Goal: Transaction & Acquisition: Obtain resource

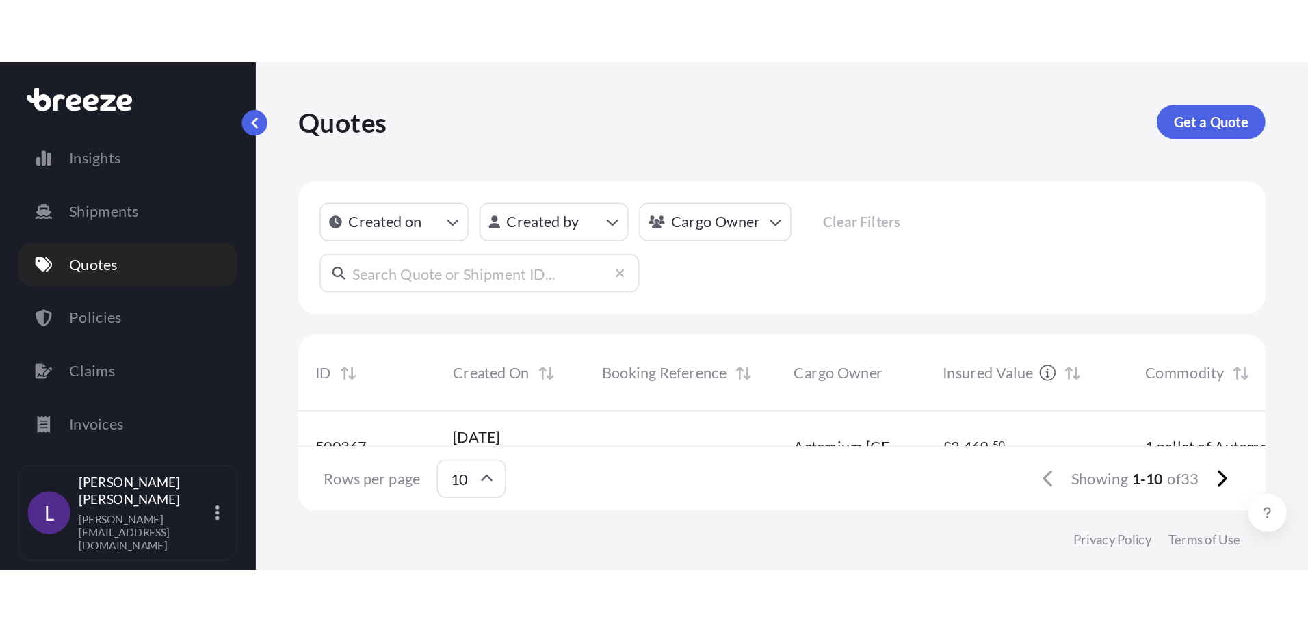
scroll to position [399, 1079]
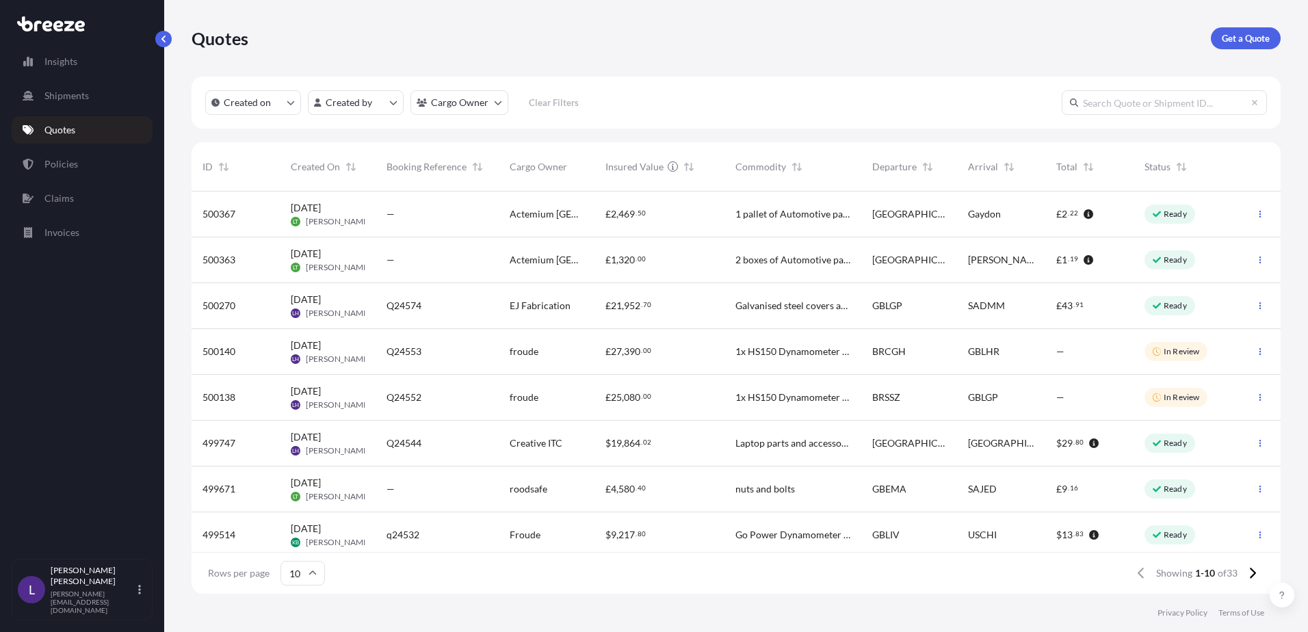
click at [63, 126] on p "Quotes" at bounding box center [59, 130] width 31 height 14
click at [1249, 40] on p "Get a Quote" at bounding box center [1246, 38] width 48 height 14
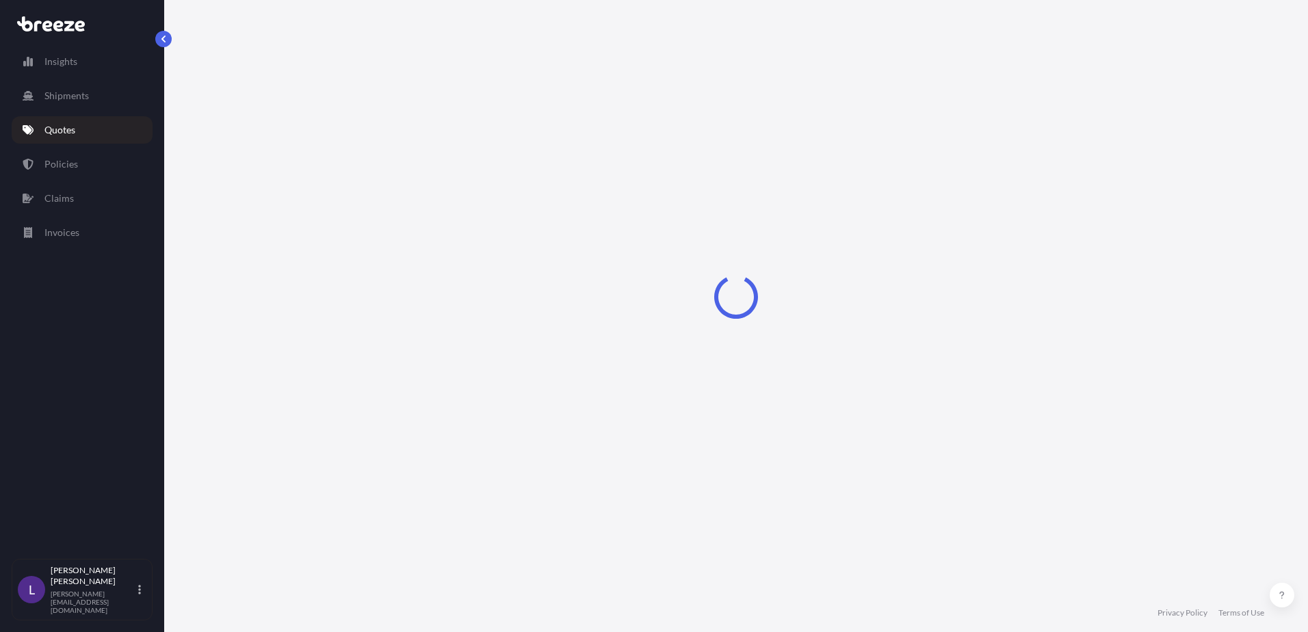
select select "Sea"
select select "1"
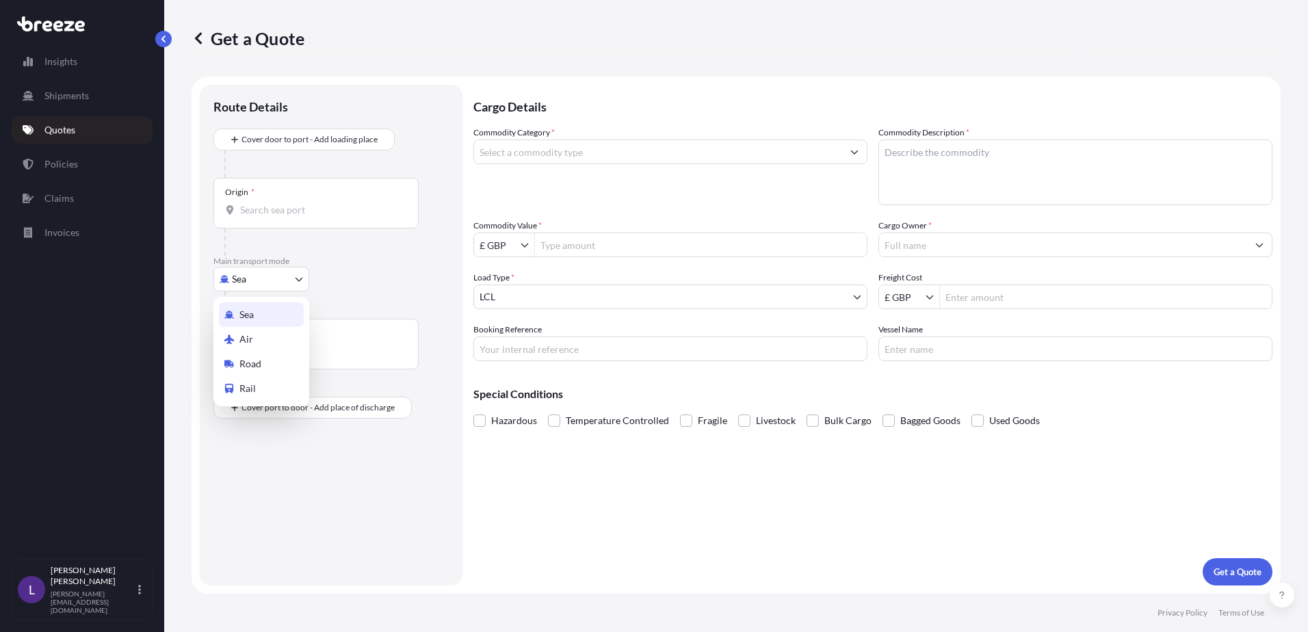
click at [258, 283] on body "Insights Shipments Quotes Policies Claims Invoices L [PERSON_NAME] [PERSON_NAME…" at bounding box center [654, 316] width 1308 height 632
click at [257, 362] on span "Road" at bounding box center [250, 364] width 22 height 14
select select "Road"
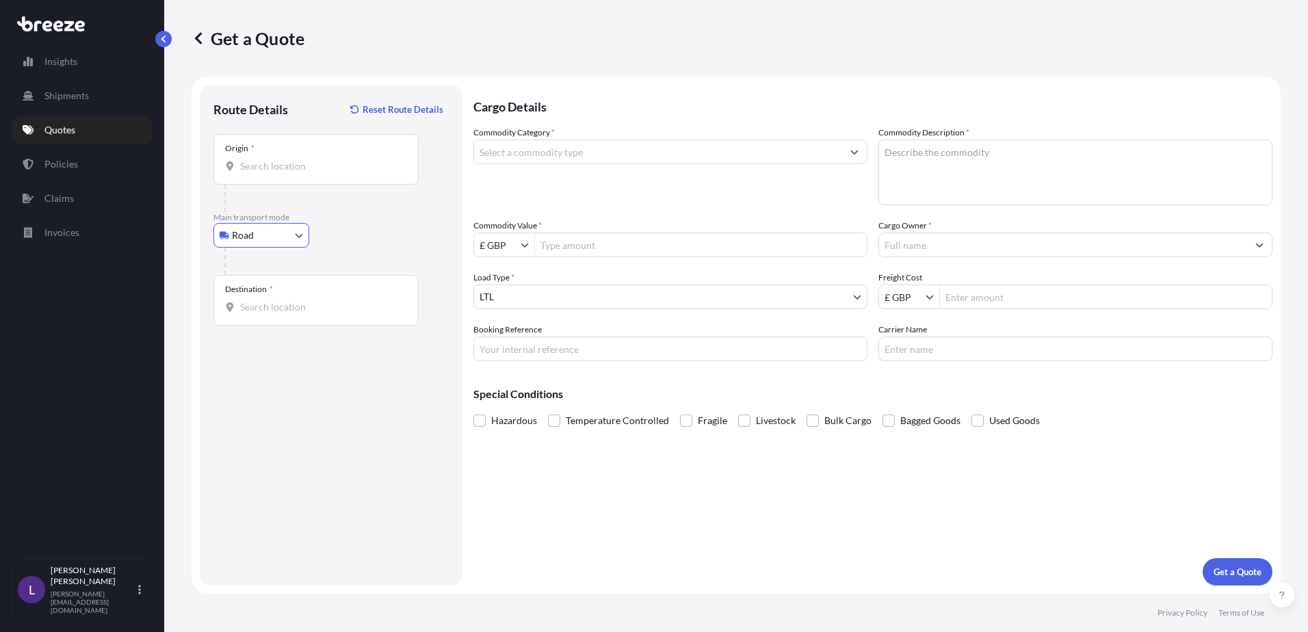
click at [265, 158] on div "Origin *" at bounding box center [315, 159] width 205 height 51
click at [265, 159] on input "Origin *" at bounding box center [320, 166] width 161 height 14
click at [283, 157] on div "Origin *" at bounding box center [315, 159] width 205 height 51
click at [283, 159] on input "Origin * Please select an origin" at bounding box center [320, 166] width 161 height 14
drag, startPoint x: 283, startPoint y: 158, endPoint x: 252, endPoint y: 163, distance: 31.1
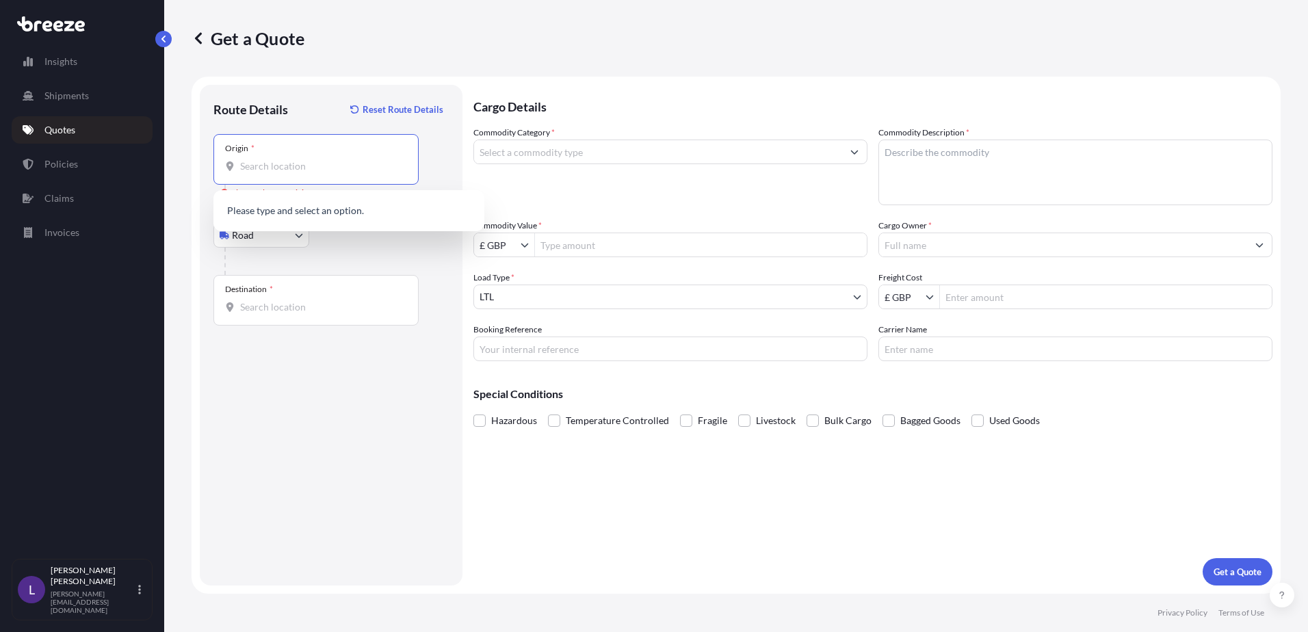
click at [252, 163] on input "Origin * Please select an origin" at bounding box center [320, 166] width 161 height 14
drag, startPoint x: 252, startPoint y: 163, endPoint x: 242, endPoint y: 166, distance: 10.6
click at [242, 166] on input "Origin * Please select an origin" at bounding box center [320, 166] width 161 height 14
click at [300, 213] on span "[STREET_ADDRESS]" at bounding box center [366, 214] width 213 height 27
type input "[STREET_ADDRESS]"
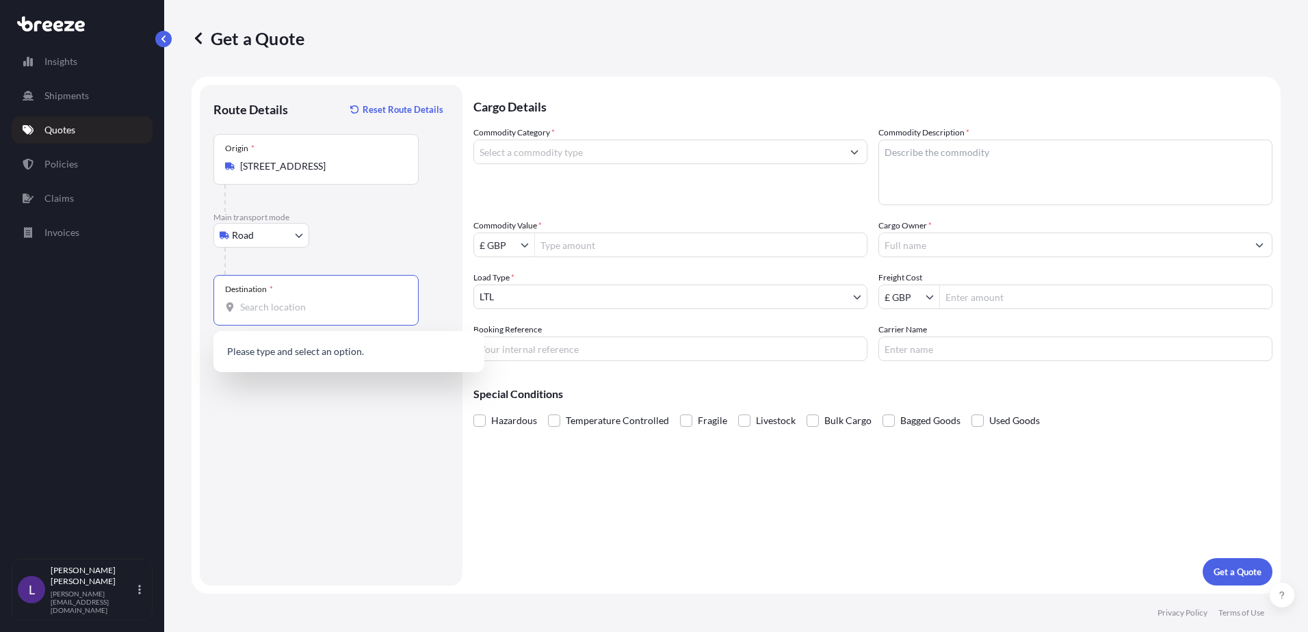
click at [261, 311] on input "Destination *" at bounding box center [320, 307] width 161 height 14
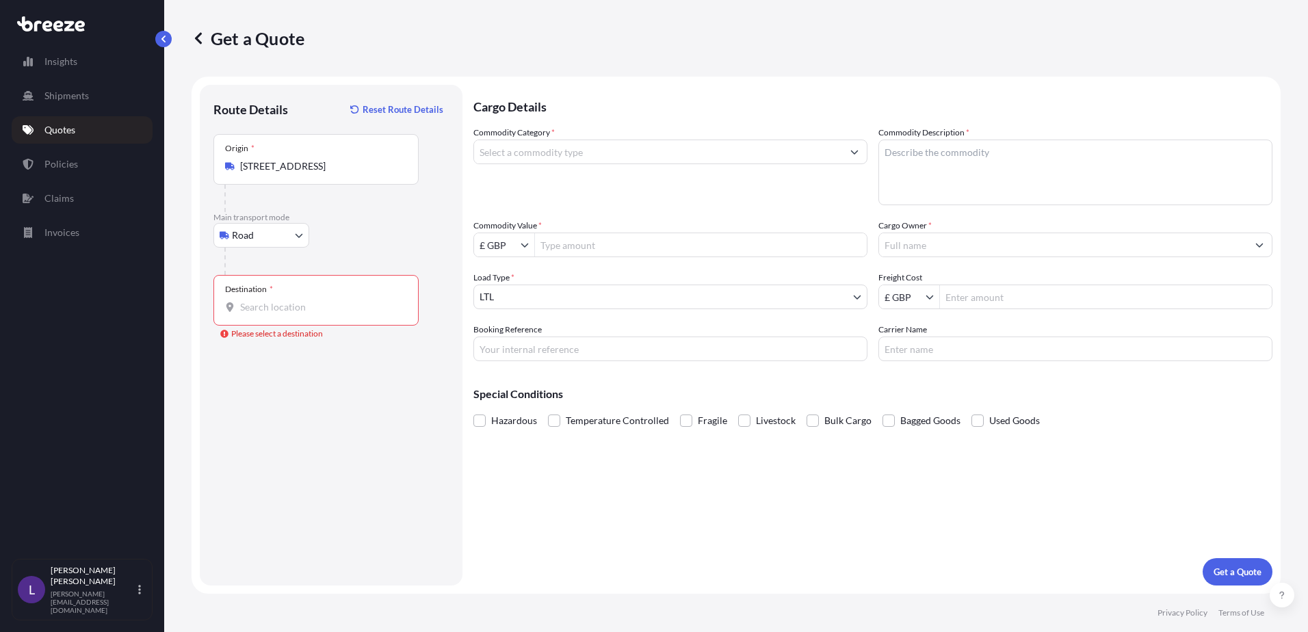
drag, startPoint x: 277, startPoint y: 308, endPoint x: 290, endPoint y: 306, distance: 13.2
click at [277, 308] on input "Destination * Please select a destination" at bounding box center [320, 307] width 161 height 14
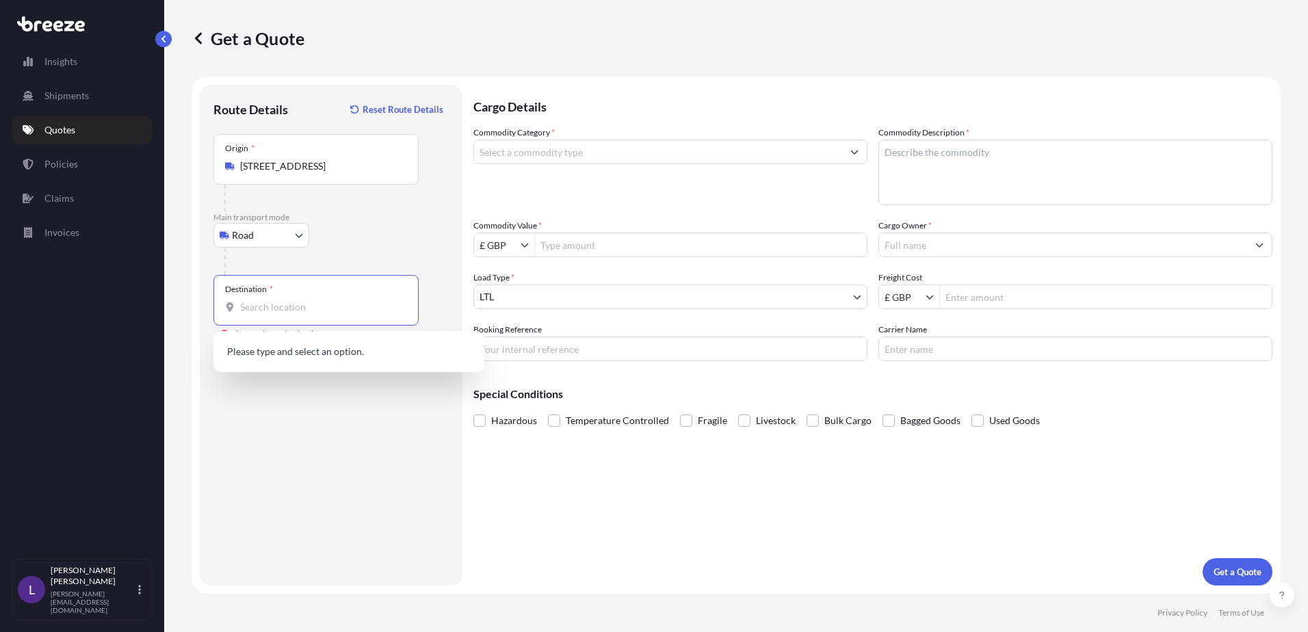
paste input "SITGES 08870"
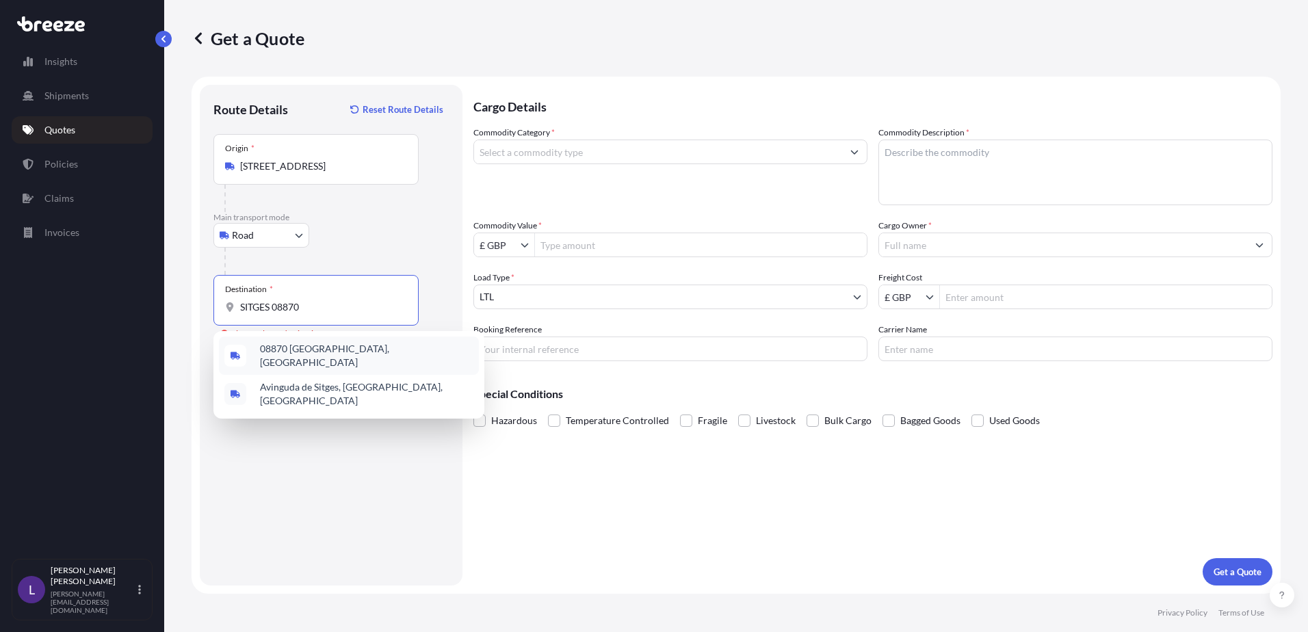
click at [300, 354] on span "08870 [GEOGRAPHIC_DATA], [GEOGRAPHIC_DATA]" at bounding box center [366, 355] width 213 height 27
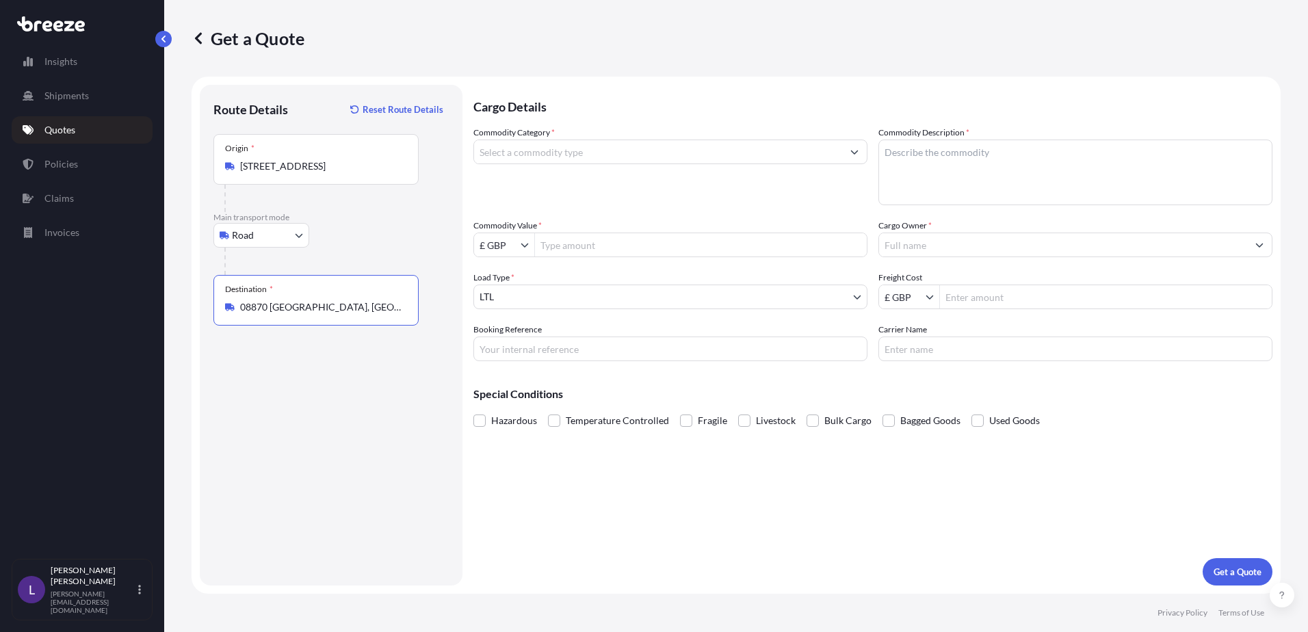
type input "08870 [GEOGRAPHIC_DATA], [GEOGRAPHIC_DATA]"
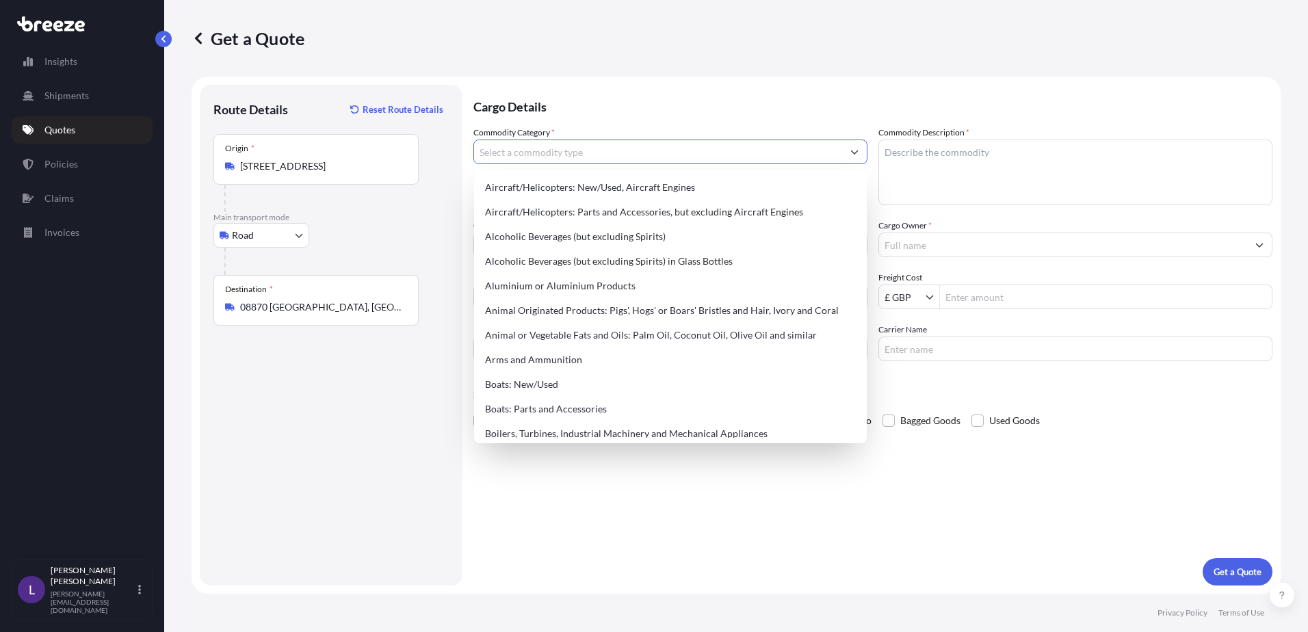
click at [505, 150] on input "Commodity Category *" at bounding box center [658, 152] width 368 height 25
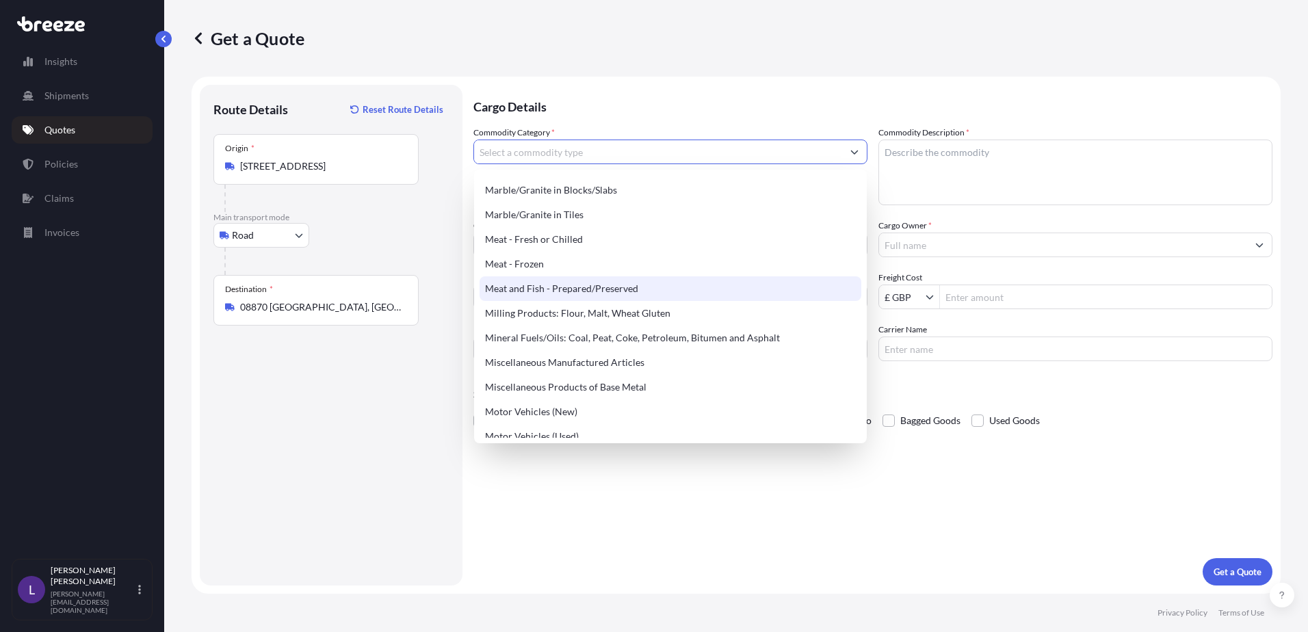
scroll to position [1778, 0]
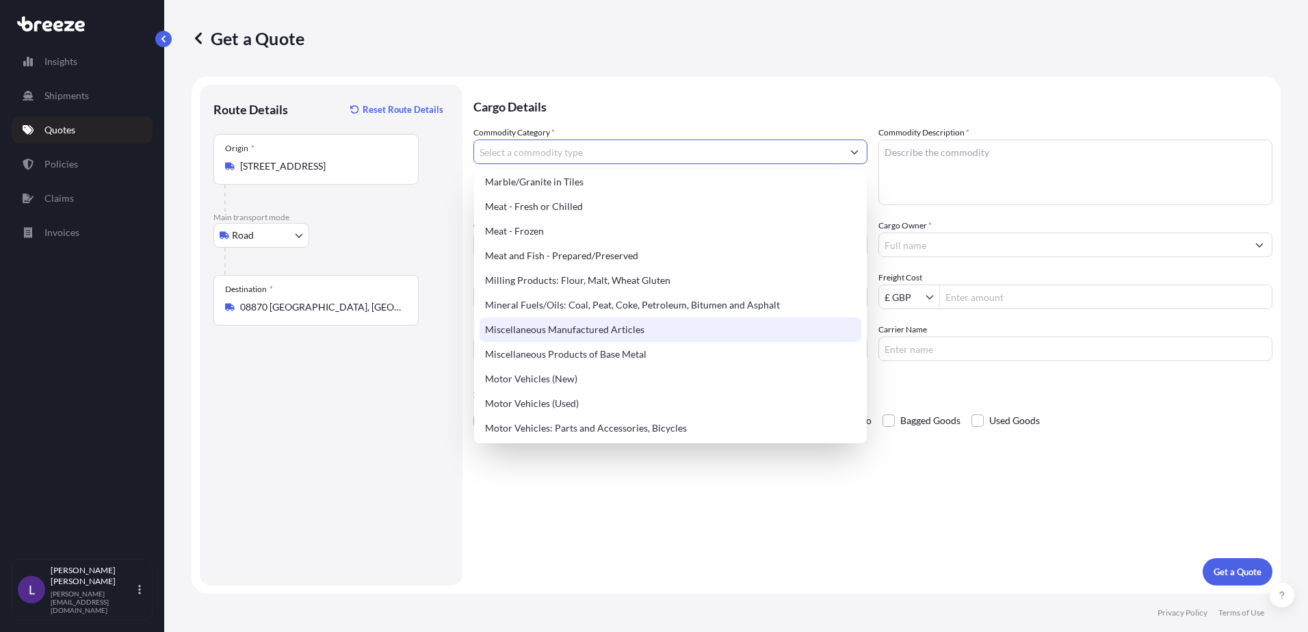
click at [564, 327] on div "Miscellaneous Manufactured Articles" at bounding box center [670, 329] width 382 height 25
type input "Miscellaneous Manufactured Articles"
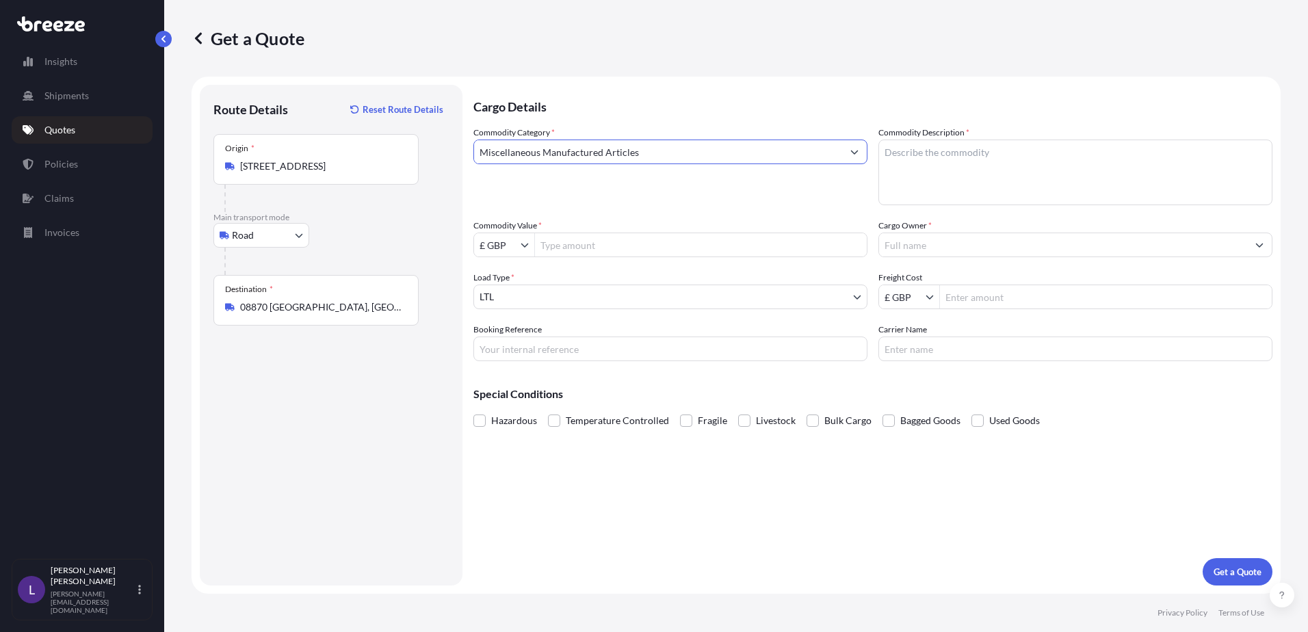
click at [907, 164] on textarea "Commodity Description *" at bounding box center [1075, 173] width 394 height 66
type textarea "Automotive parts - on pallet"
click at [564, 248] on input "Commodity Value *" at bounding box center [701, 245] width 332 height 25
type input "2"
type input "642"
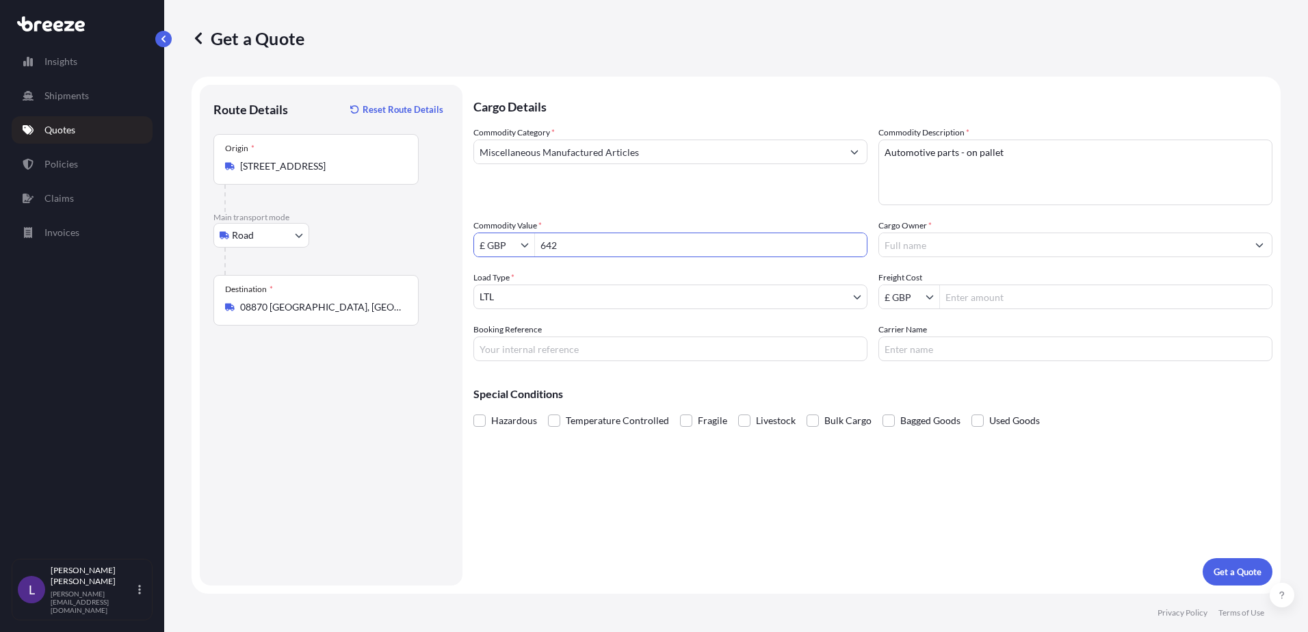
click at [914, 246] on input "Cargo Owner *" at bounding box center [1063, 245] width 368 height 25
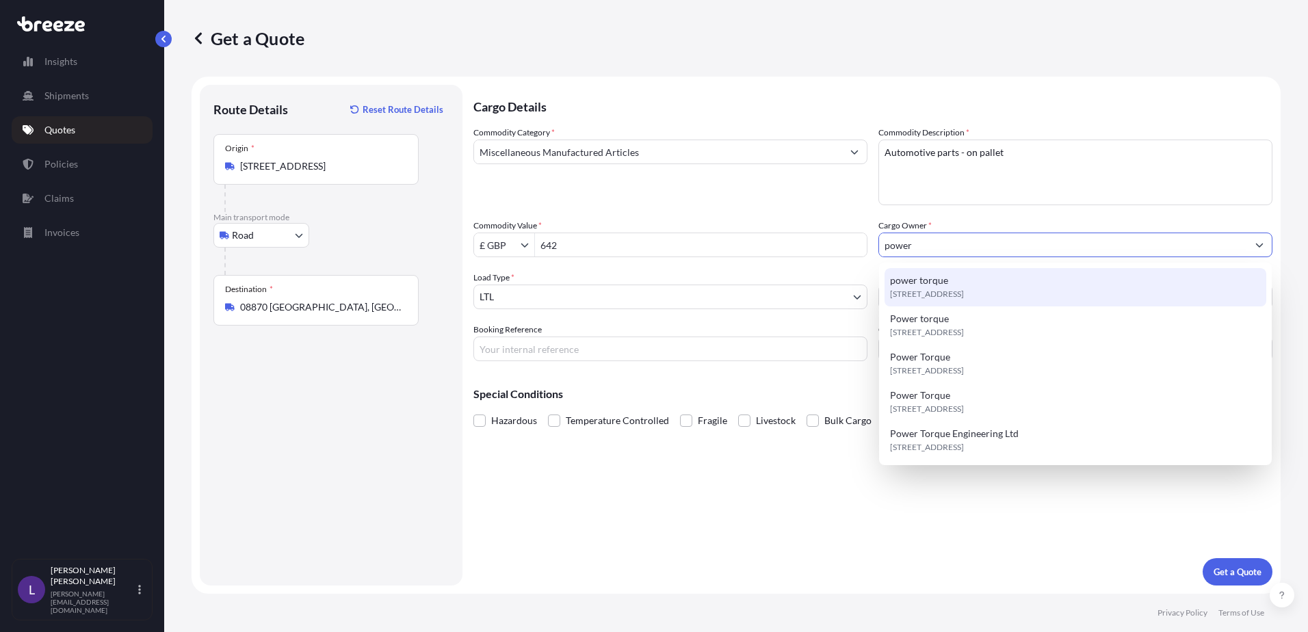
click at [919, 285] on span "power torque" at bounding box center [919, 281] width 58 height 14
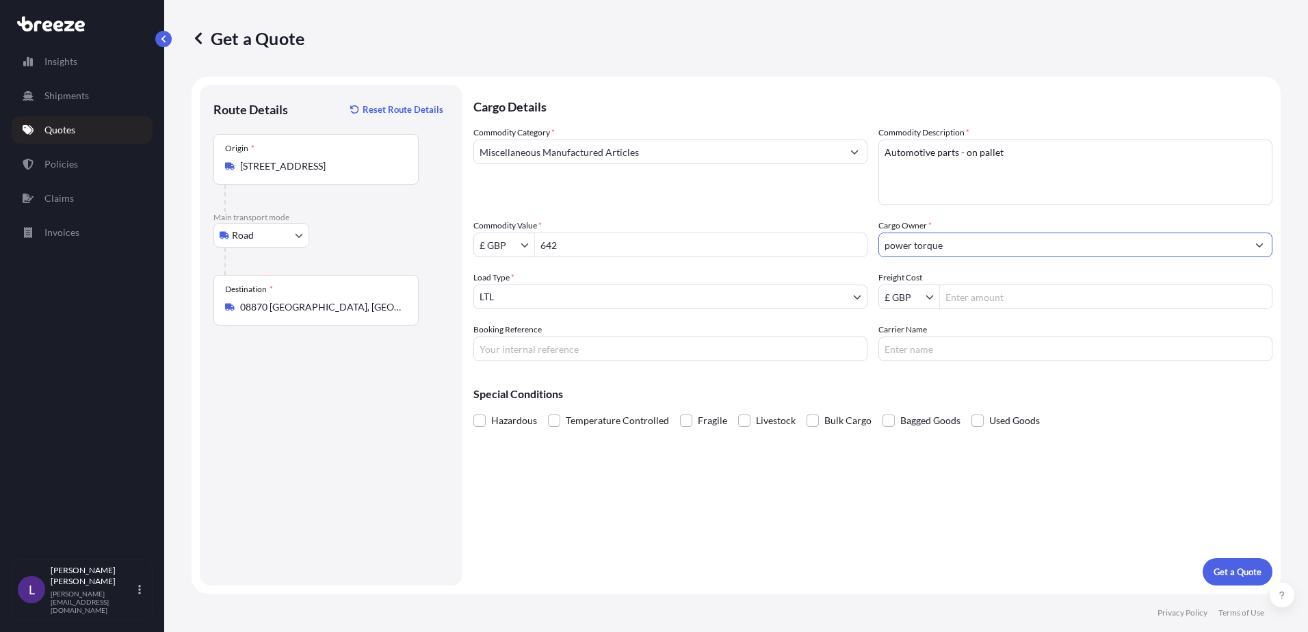
type input "power torque"
drag, startPoint x: 976, startPoint y: 298, endPoint x: 993, endPoint y: 286, distance: 20.7
click at [976, 297] on input "Freight Cost" at bounding box center [1106, 297] width 332 height 25
type input "250"
drag, startPoint x: 518, startPoint y: 349, endPoint x: 531, endPoint y: 351, distance: 13.8
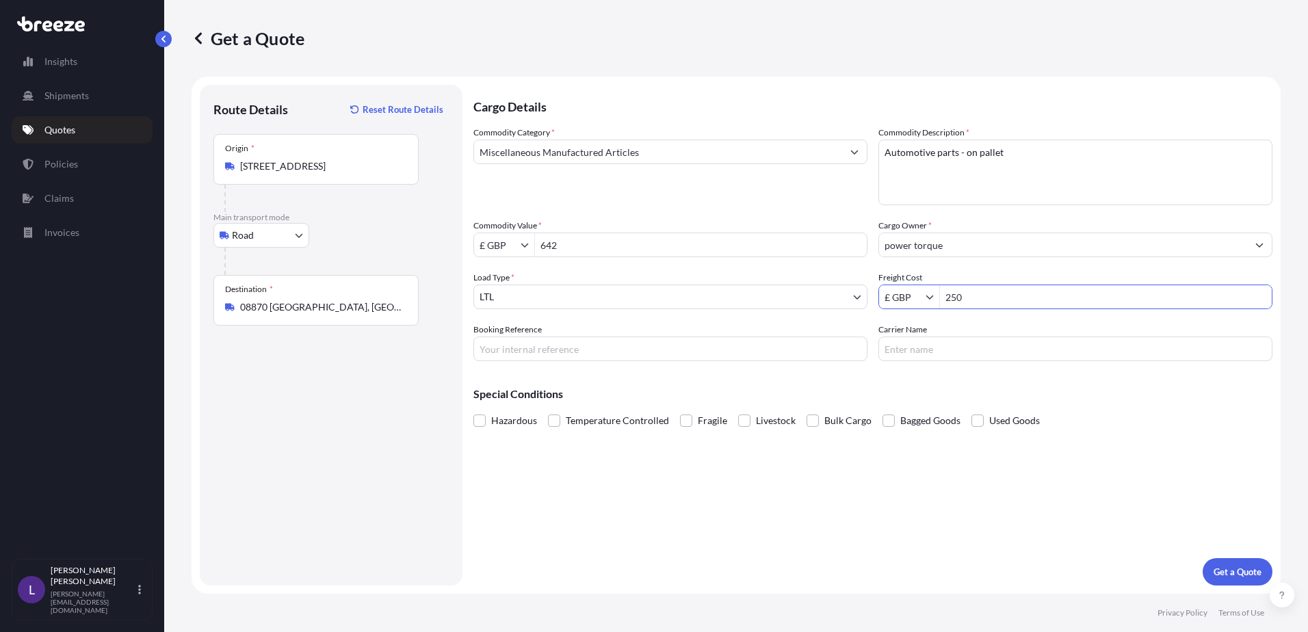
click at [518, 349] on input "Booking Reference" at bounding box center [670, 348] width 394 height 25
type input "Q24591"
click at [1236, 570] on p "Get a Quote" at bounding box center [1237, 572] width 48 height 14
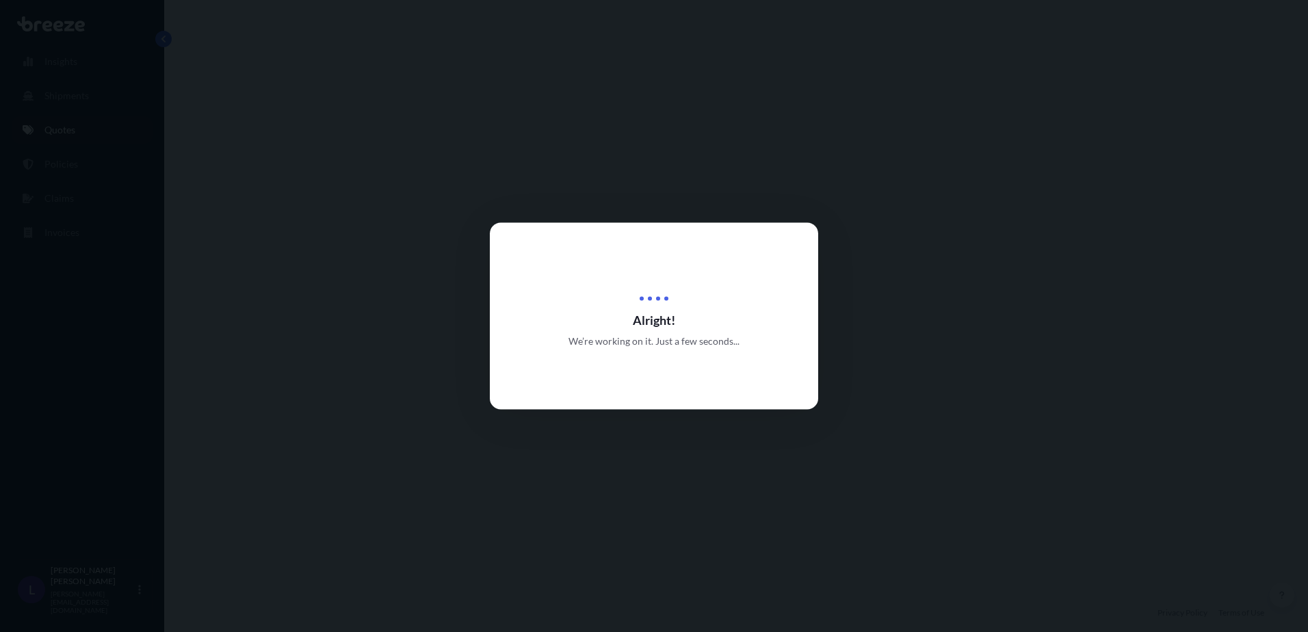
select select "Road"
select select "1"
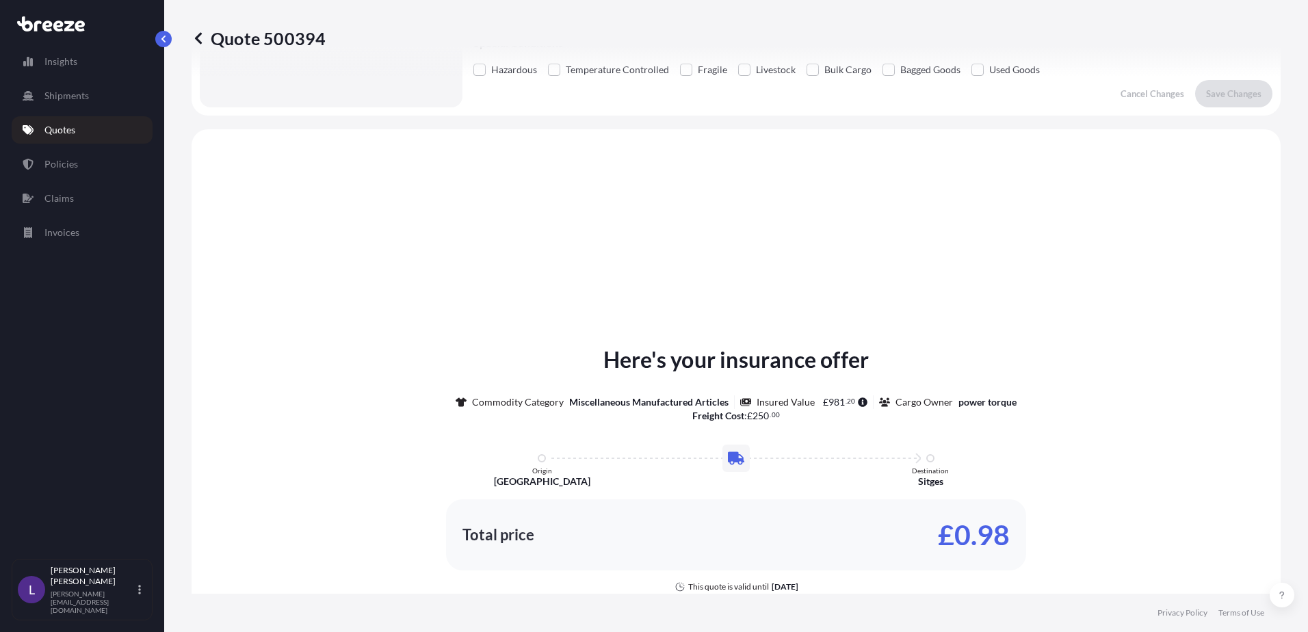
scroll to position [412, 0]
